Goal: Find specific page/section: Find specific page/section

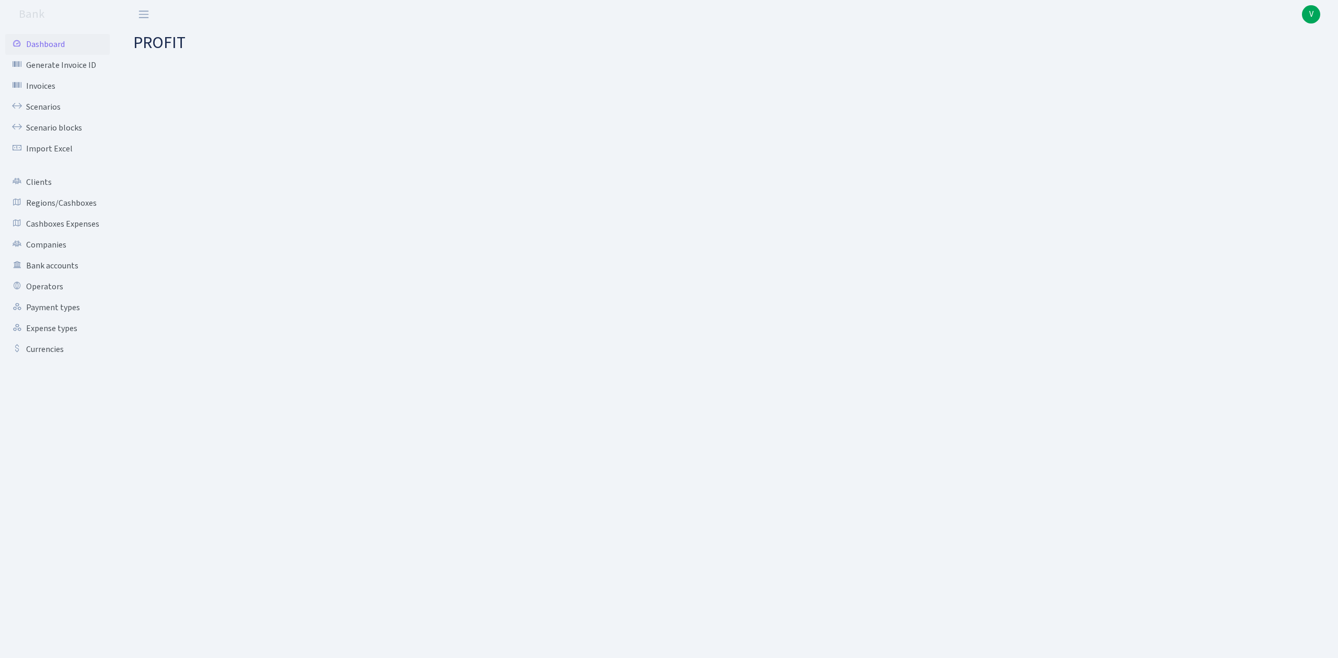
drag, startPoint x: 697, startPoint y: 532, endPoint x: 699, endPoint y: 540, distance: 8.6
click at [697, 533] on main "PROFIT" at bounding box center [728, 330] width 1220 height 603
click at [47, 109] on link "Scenarios" at bounding box center [57, 107] width 104 height 21
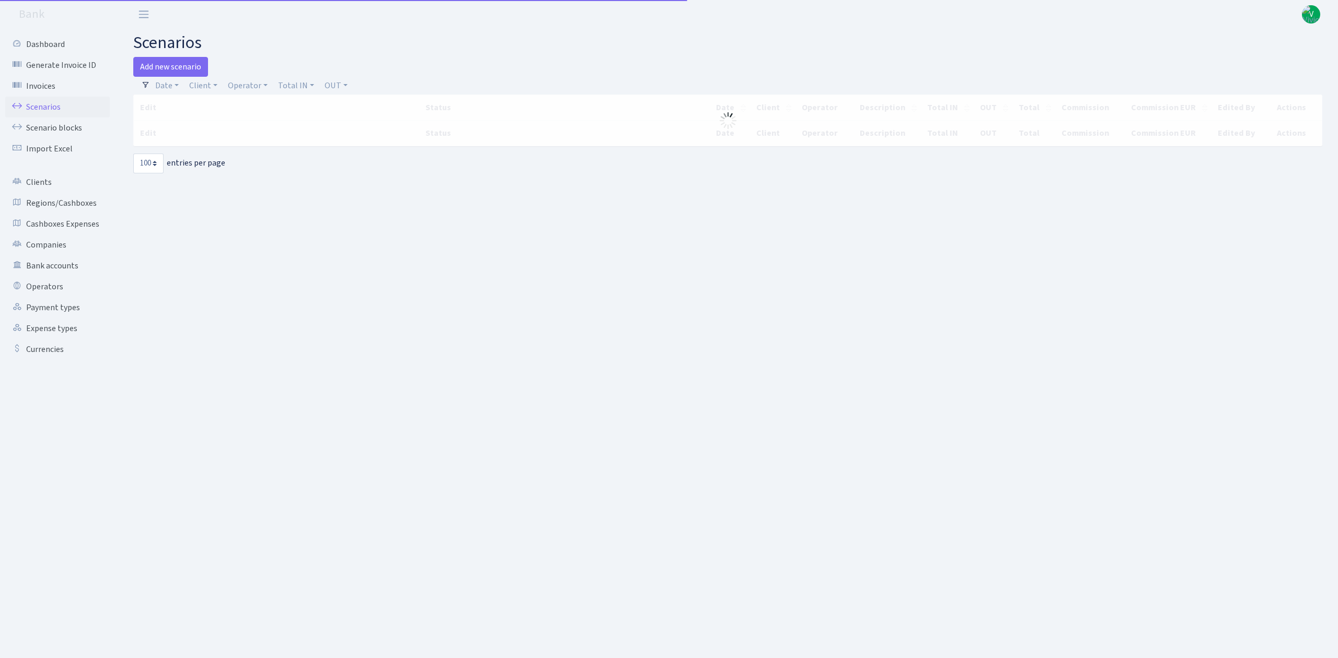
select select "100"
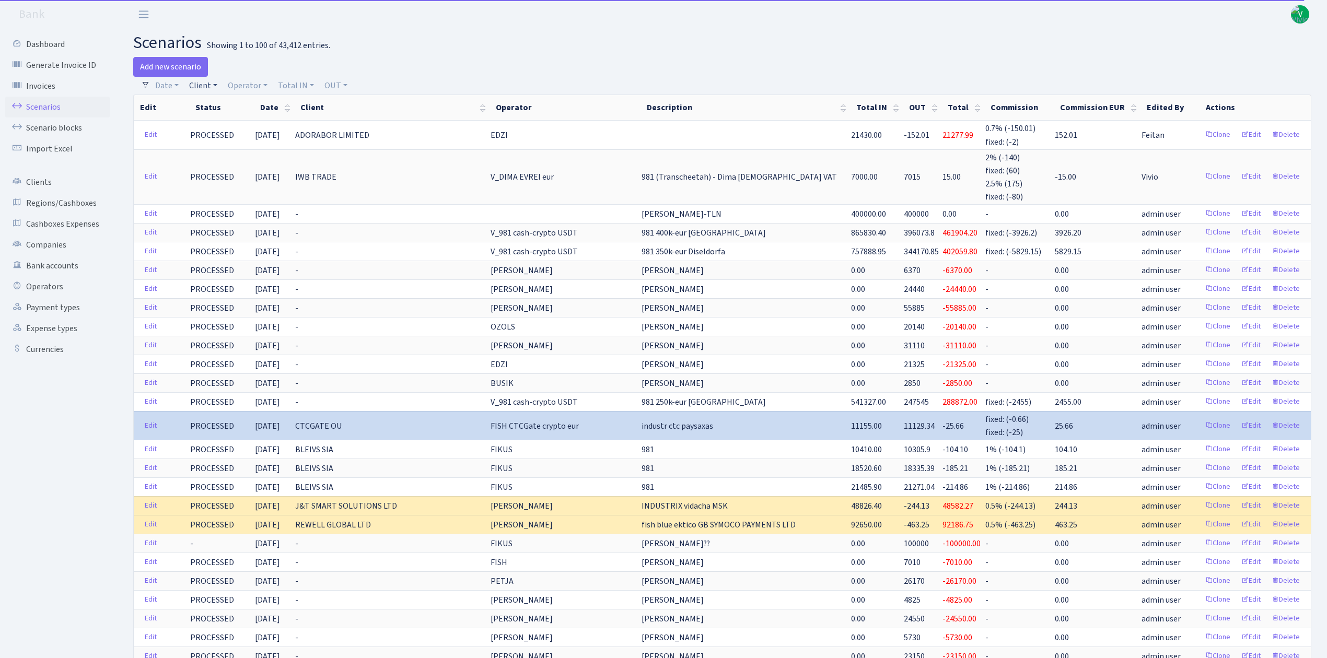
click at [205, 86] on link "Client" at bounding box center [203, 86] width 37 height 18
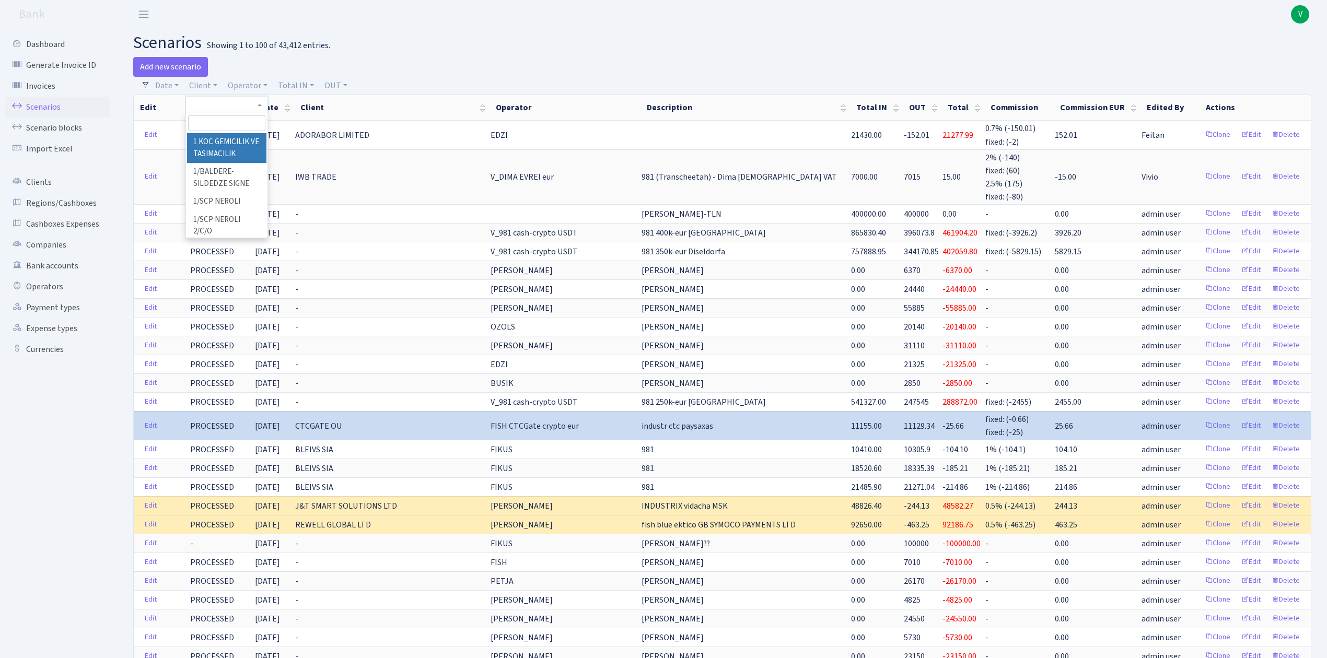
click at [233, 120] on input "search" at bounding box center [226, 123] width 77 height 16
type input "aqua"
click at [232, 166] on li "AQUA4 SIA" at bounding box center [226, 172] width 79 height 18
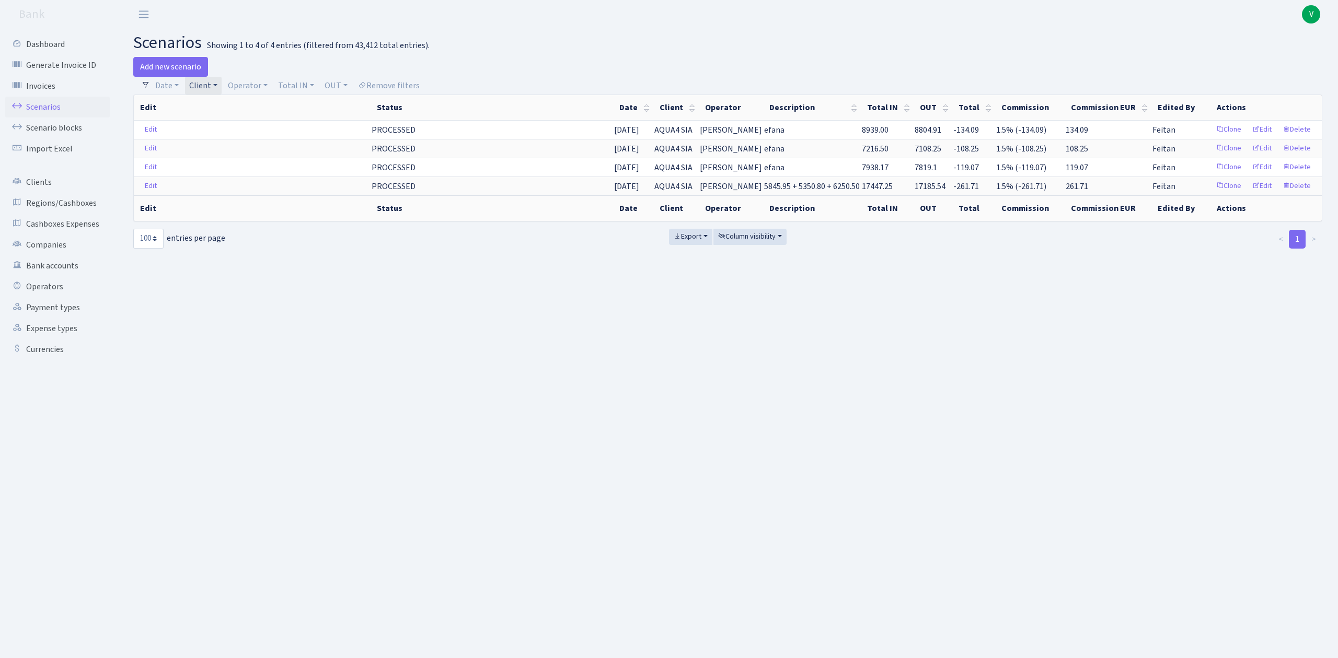
click at [199, 89] on link "Client" at bounding box center [203, 86] width 37 height 18
select select
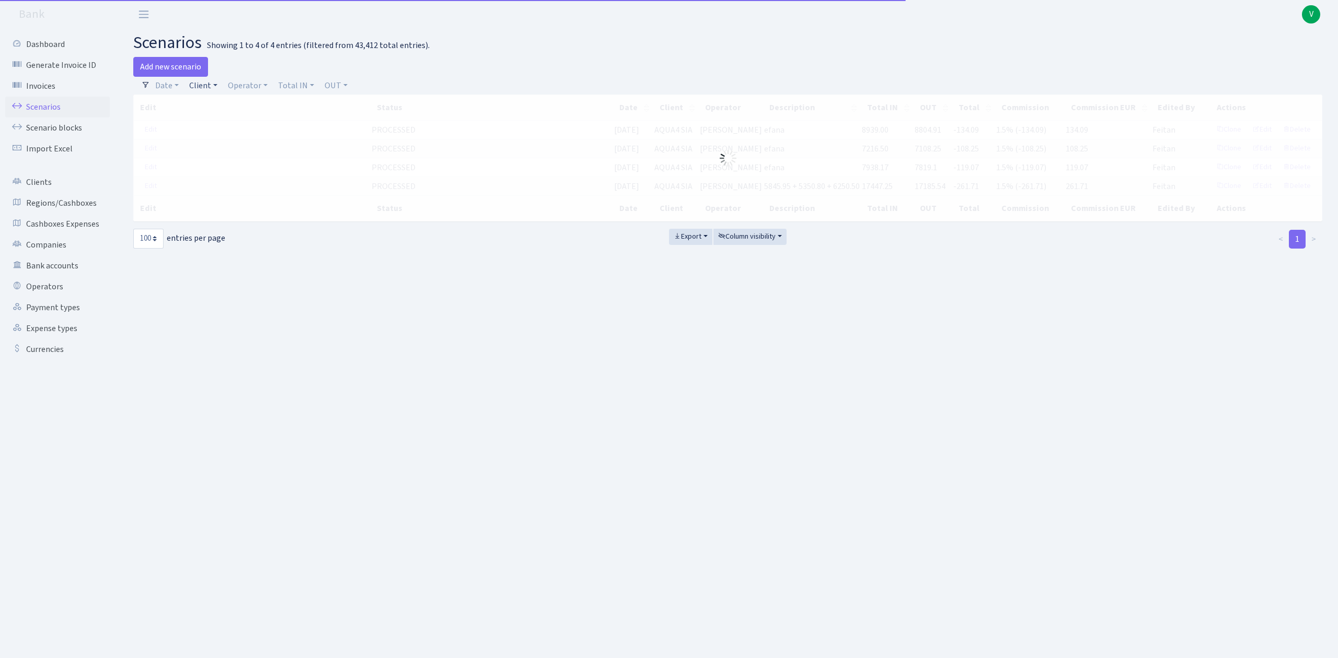
click at [208, 87] on link "Client" at bounding box center [203, 86] width 37 height 18
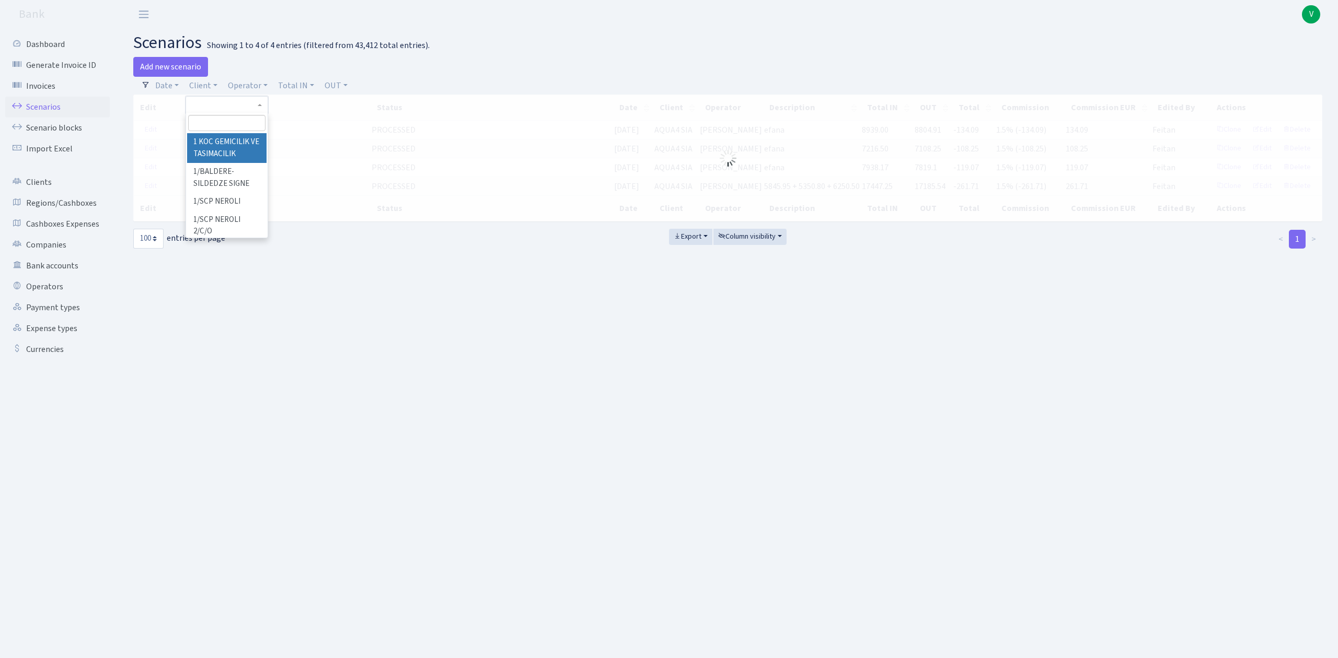
click at [224, 123] on input "search" at bounding box center [226, 123] width 77 height 16
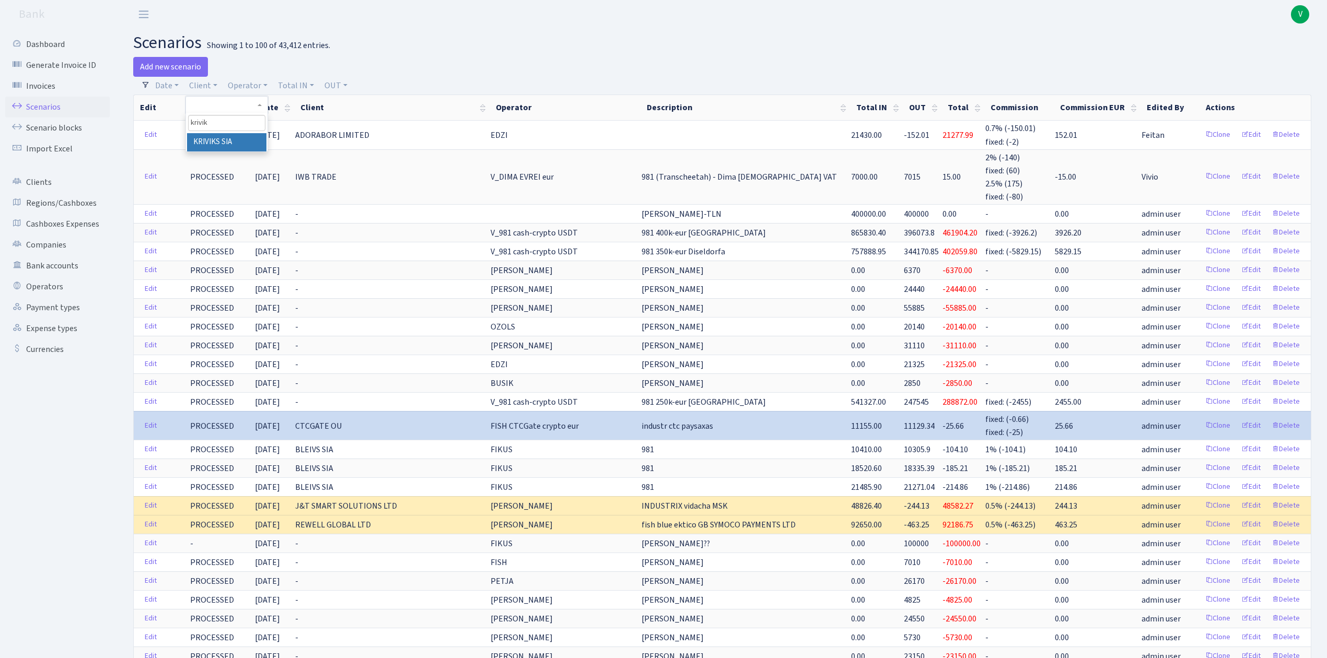
type input "krivik"
click at [233, 144] on li "KRIVIKS SIA" at bounding box center [226, 142] width 79 height 18
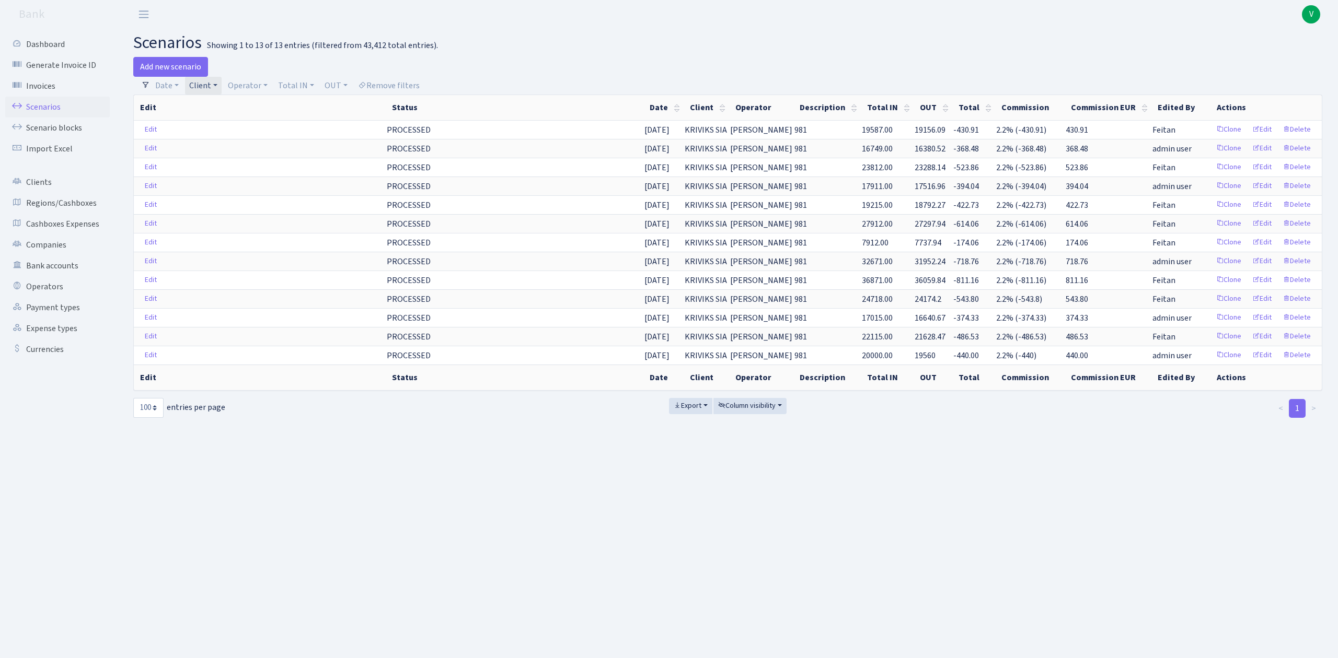
click at [201, 88] on link "Client" at bounding box center [203, 86] width 37 height 18
select select
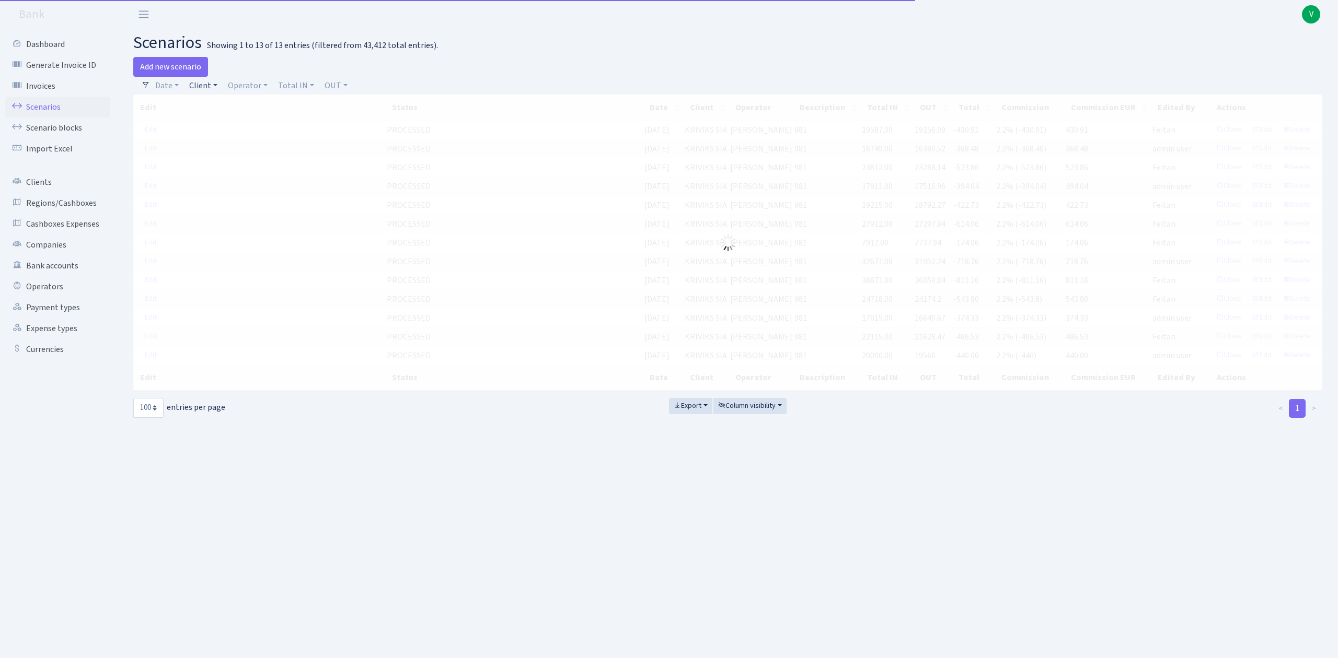
click at [205, 85] on link "Client" at bounding box center [203, 86] width 37 height 18
click at [224, 122] on input "search" at bounding box center [226, 123] width 77 height 16
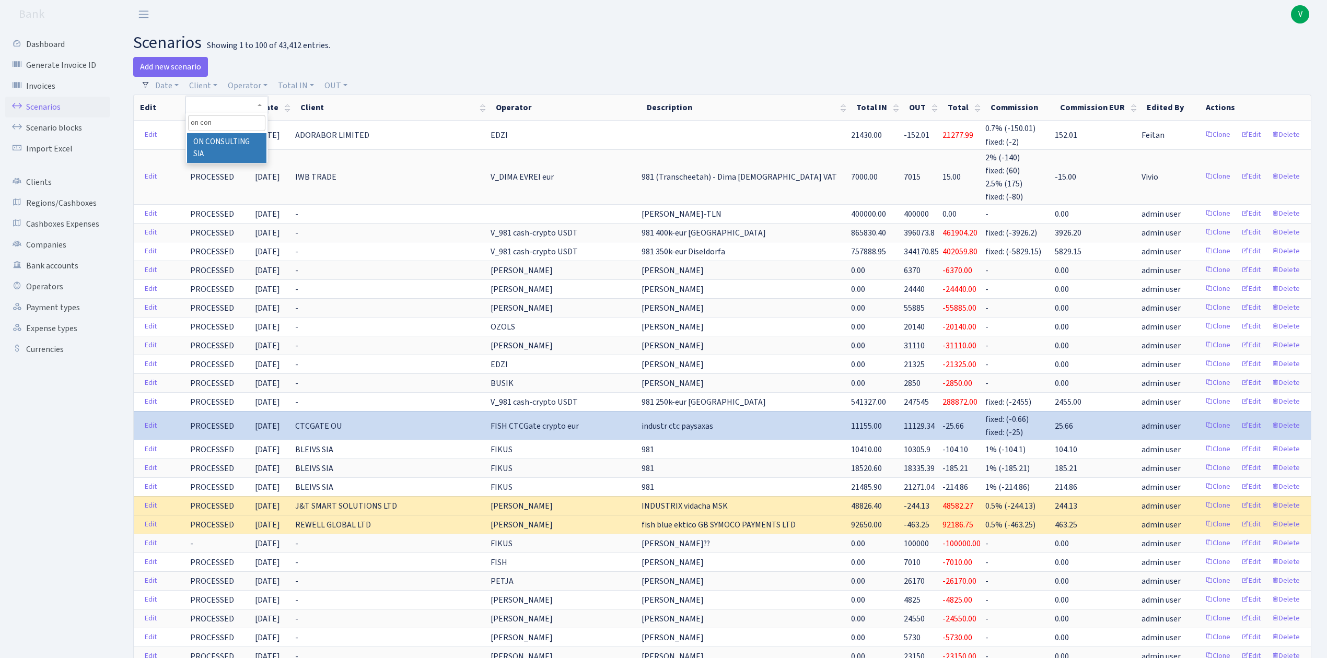
type input "on con"
click at [233, 138] on li "ON CONSULTING SIA" at bounding box center [226, 148] width 79 height 30
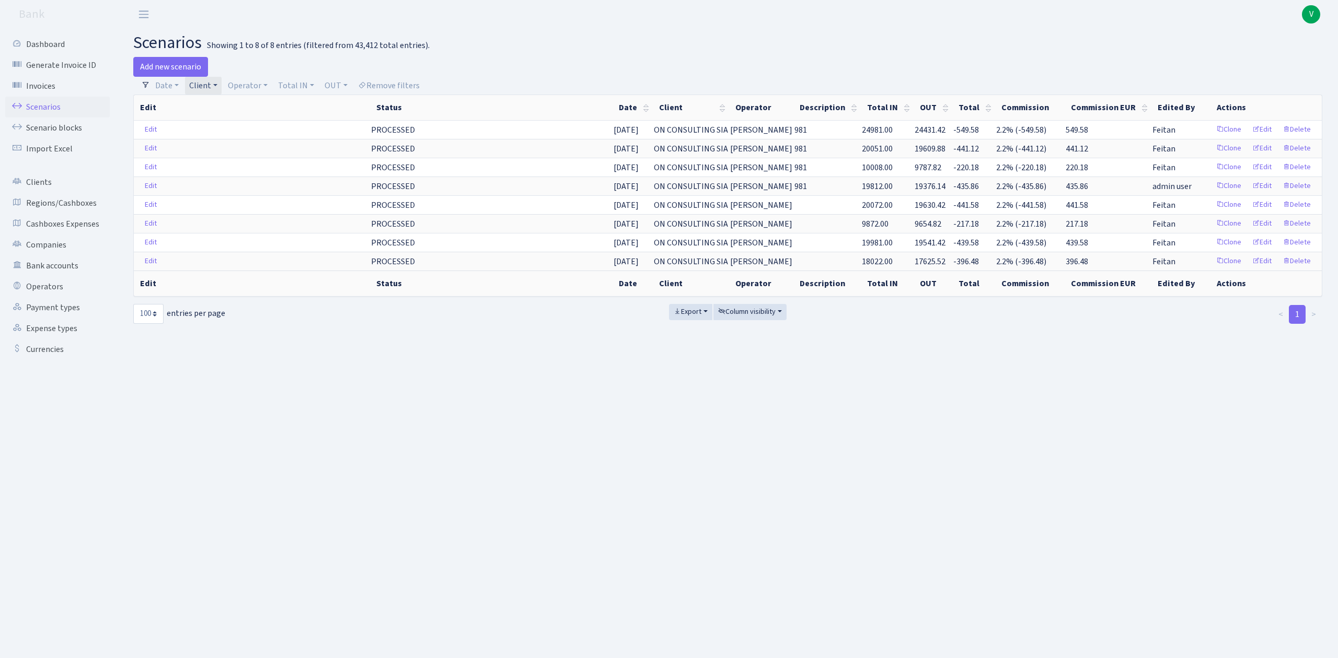
click at [208, 88] on link "Client" at bounding box center [203, 86] width 37 height 18
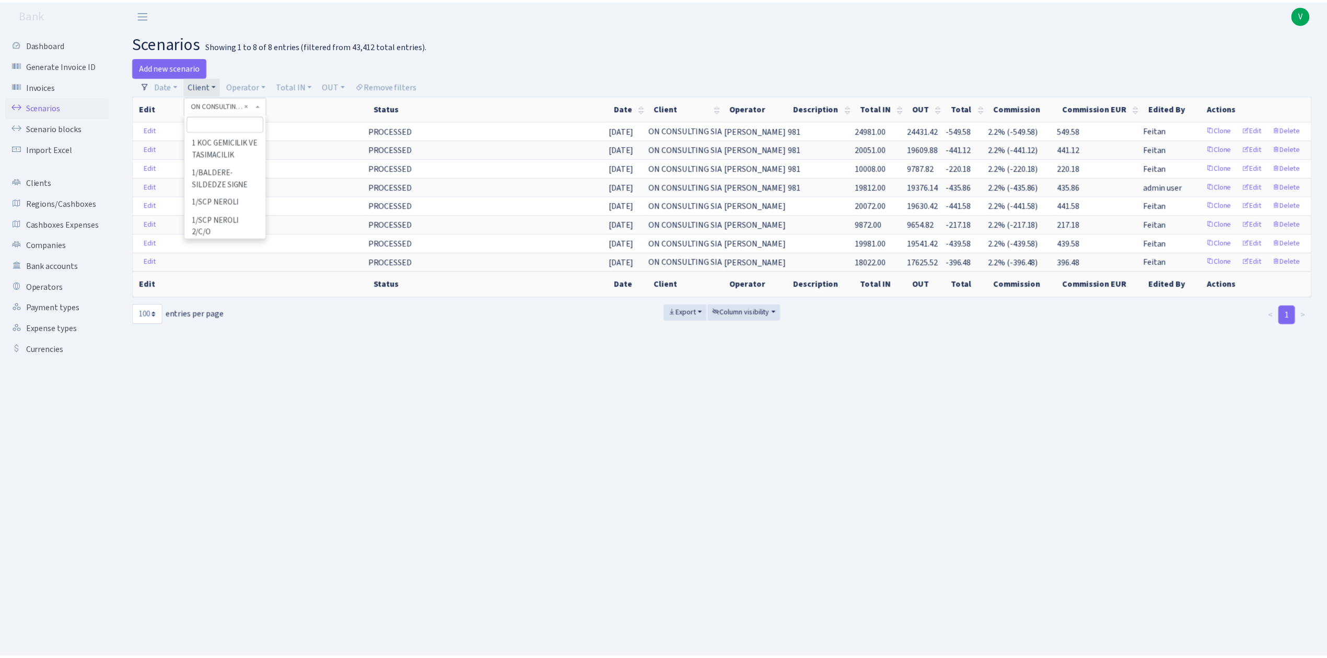
scroll to position [57320, 0]
